Goal: Book appointment/travel/reservation

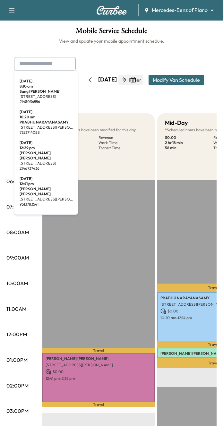
click at [51, 63] on input "text" at bounding box center [45, 63] width 62 height 13
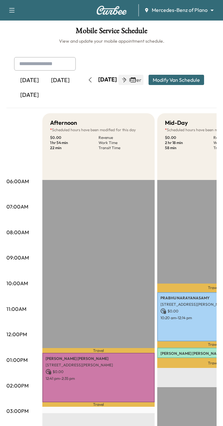
click at [12, 12] on icon "button" at bounding box center [12, 10] width 8 height 8
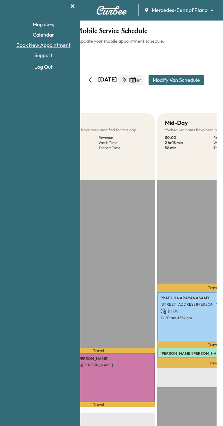
click at [37, 46] on link "Book New Appointment" at bounding box center [43, 45] width 74 height 8
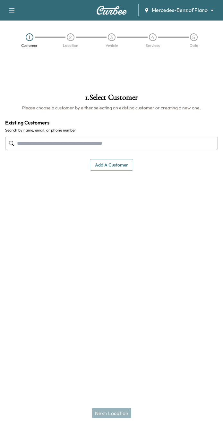
click at [95, 143] on input "text" at bounding box center [111, 143] width 213 height 13
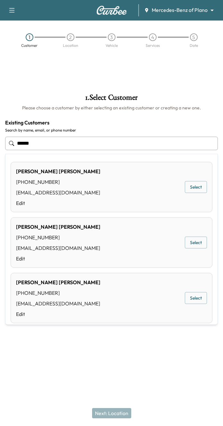
drag, startPoint x: 16, startPoint y: 228, endPoint x: 89, endPoint y: 228, distance: 73.4
click at [89, 228] on div "[PERSON_NAME] [PHONE_NUMBER] [EMAIL_ADDRESS][DOMAIN_NAME] Edit Select" at bounding box center [112, 242] width 202 height 50
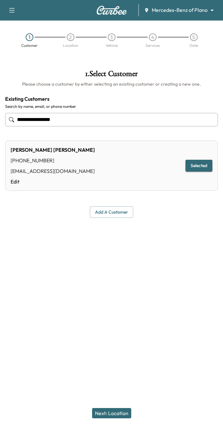
type input "**********"
click at [114, 414] on button "Next: Location" at bounding box center [111, 413] width 39 height 10
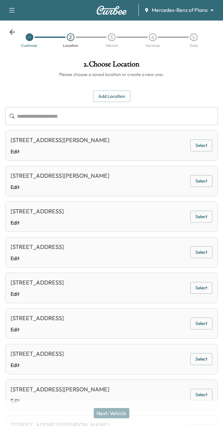
click at [11, 30] on icon at bounding box center [12, 31] width 6 height 5
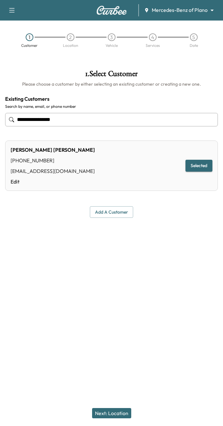
click at [114, 415] on button "Next: Location" at bounding box center [111, 413] width 39 height 10
